Goal: Task Accomplishment & Management: Manage account settings

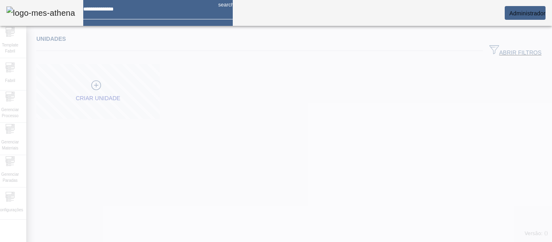
click at [522, 13] on span "Administrador" at bounding box center [527, 13] width 36 height 6
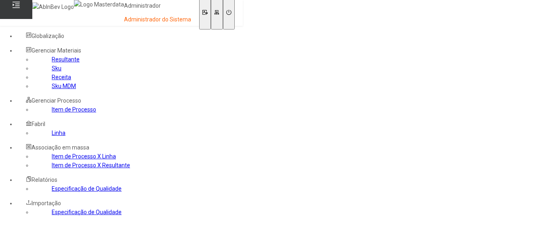
click at [52, 89] on link "Sku MDM" at bounding box center [64, 86] width 24 height 6
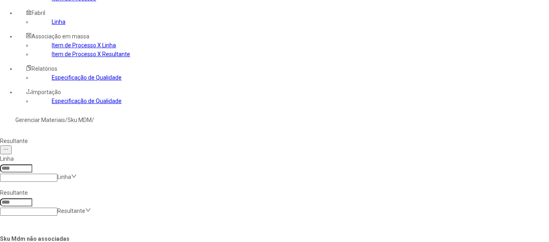
scroll to position [113, 0]
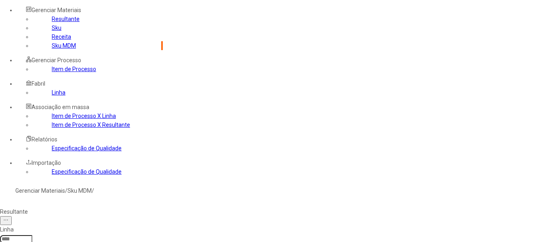
scroll to position [28, 0]
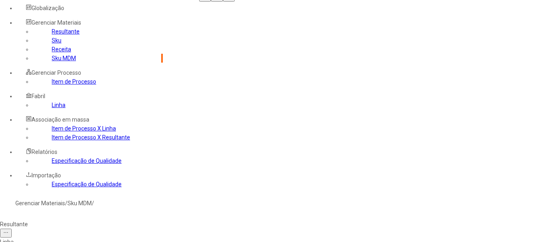
click at [52, 44] on link "Sku" at bounding box center [57, 40] width 10 height 6
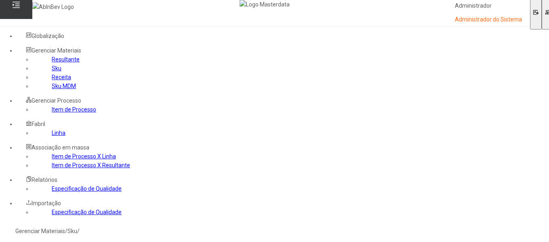
click at [52, 89] on link "Sku MDM" at bounding box center [64, 86] width 24 height 6
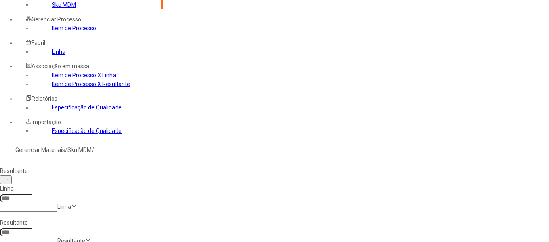
scroll to position [113, 0]
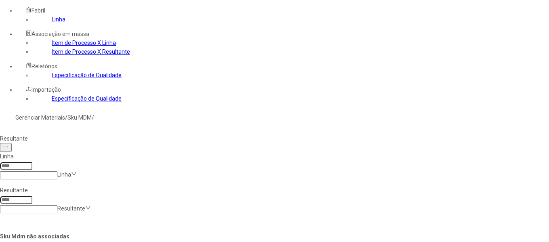
drag, startPoint x: 257, startPoint y: 130, endPoint x: 532, endPoint y: 94, distance: 277.3
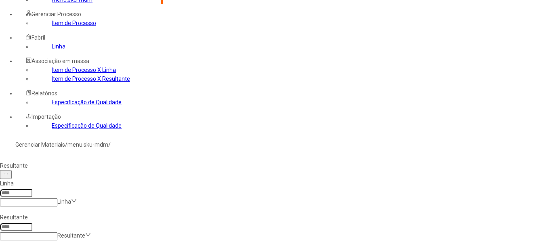
scroll to position [94, 0]
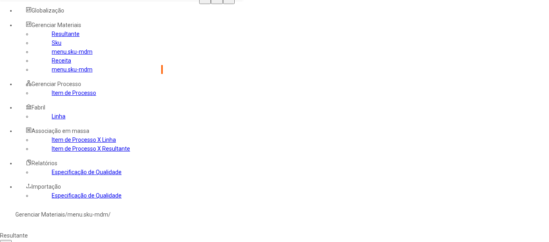
scroll to position [25, 0]
click at [54, 55] on link "menu.sku-mdm" at bounding box center [72, 52] width 41 height 6
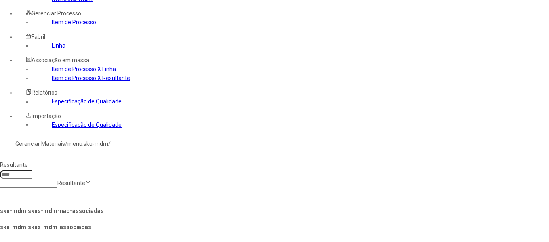
scroll to position [95, 0]
click at [52, 3] on link "menu.sku-mdm" at bounding box center [72, -1] width 41 height 6
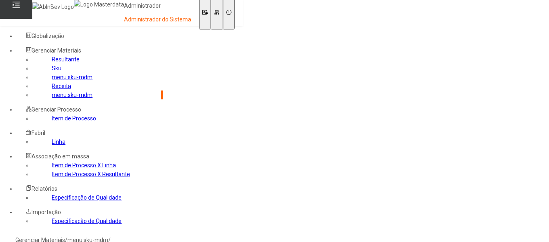
scroll to position [0, 0]
click at [60, 80] on link "menu.sku-mdm" at bounding box center [72, 76] width 41 height 6
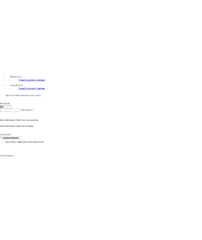
scroll to position [239, 0]
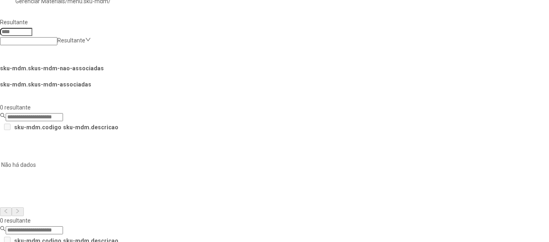
drag, startPoint x: 356, startPoint y: 194, endPoint x: 413, endPoint y: 201, distance: 57.4
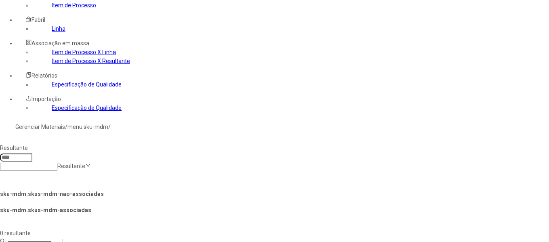
scroll to position [88, 0]
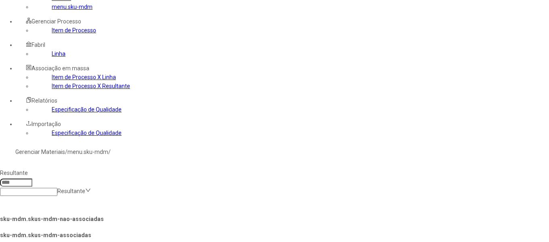
click at [66, 10] on link "menu.sku-mdm" at bounding box center [72, 7] width 41 height 6
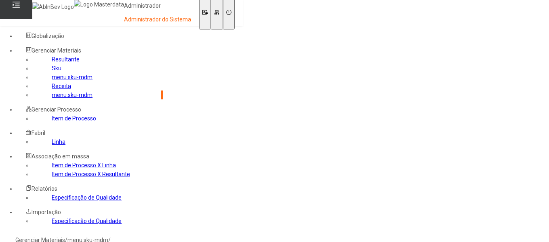
click at [52, 80] on link "menu.sku-mdm" at bounding box center [72, 77] width 41 height 6
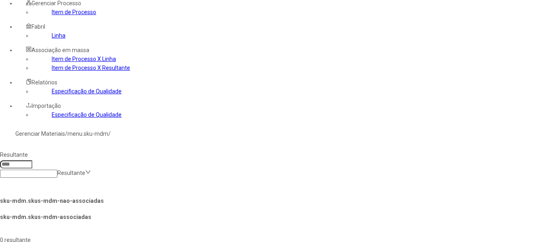
scroll to position [48, 0]
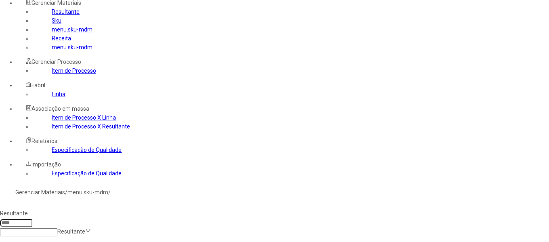
click at [52, 24] on link "Sku" at bounding box center [57, 20] width 10 height 6
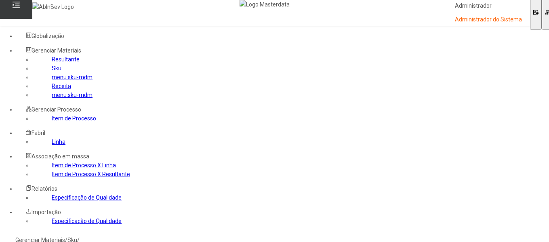
click at [52, 80] on link "menu.sku-mdm" at bounding box center [72, 77] width 41 height 6
